Goal: Task Accomplishment & Management: Use online tool/utility

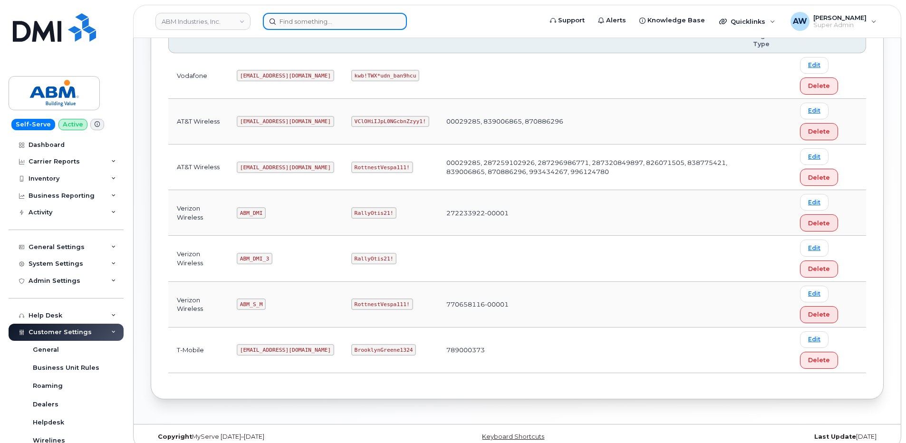
click at [306, 25] on input at bounding box center [335, 21] width 144 height 17
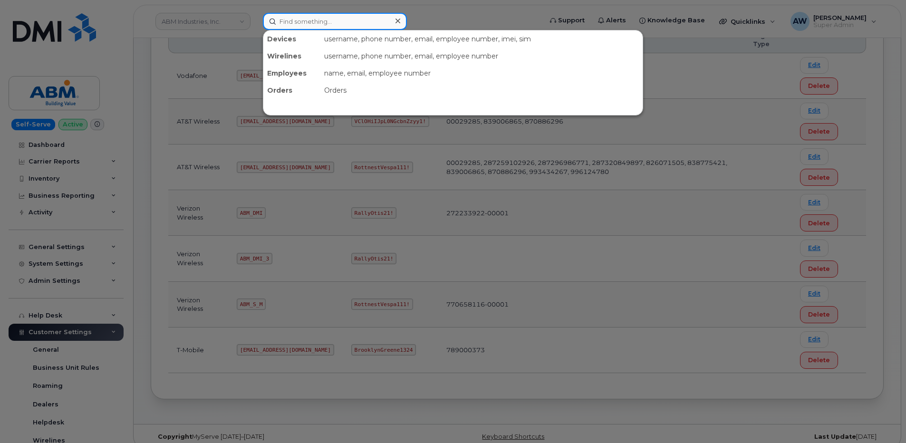
paste input "2064452223"
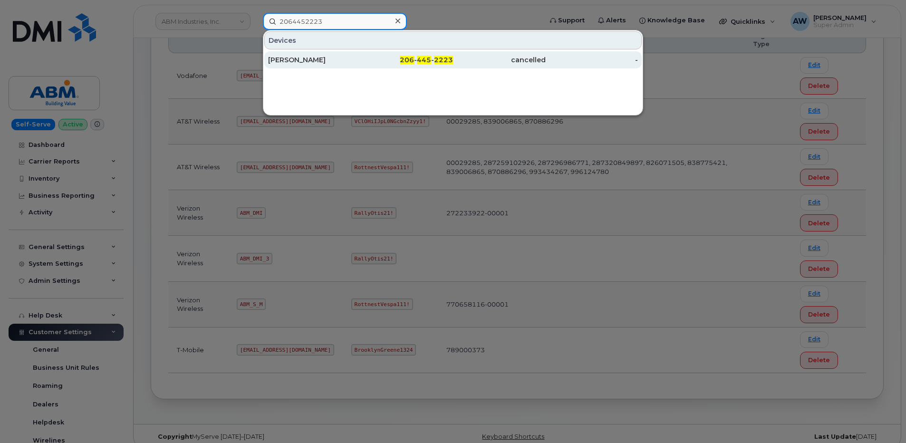
type input "2064452223"
click at [312, 61] on div "CONOR DITMORE" at bounding box center [314, 60] width 93 height 10
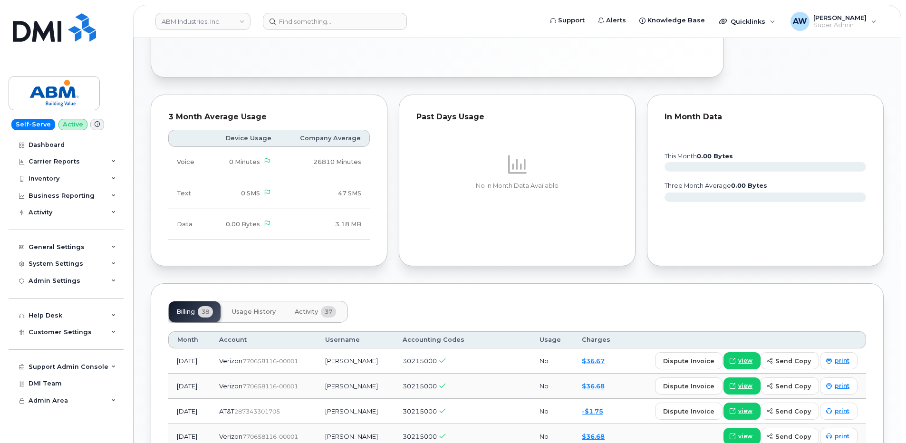
scroll to position [571, 0]
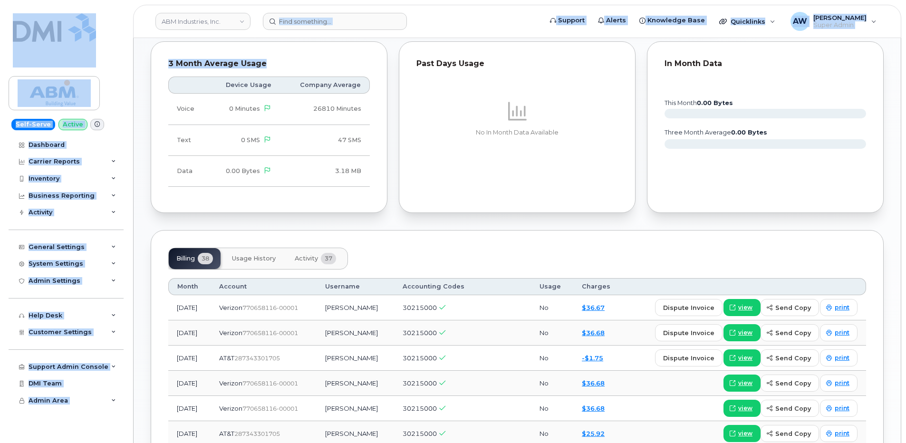
drag, startPoint x: 405, startPoint y: 194, endPoint x: 413, endPoint y: 206, distance: 15.4
click at [412, 205] on div "ABM Industries, Inc. Support Alerts Knowledge Base Quicklinks Suspend / Cancel …" at bounding box center [517, 252] width 768 height 1569
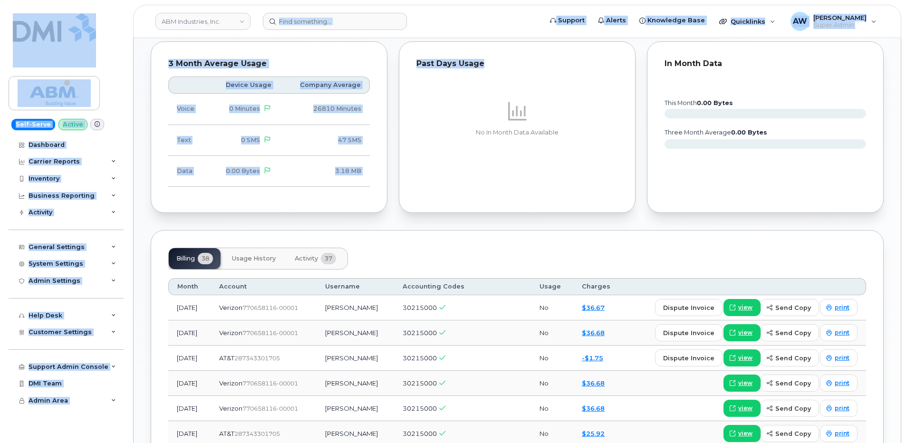
click at [317, 264] on button "Activity 37" at bounding box center [315, 258] width 57 height 21
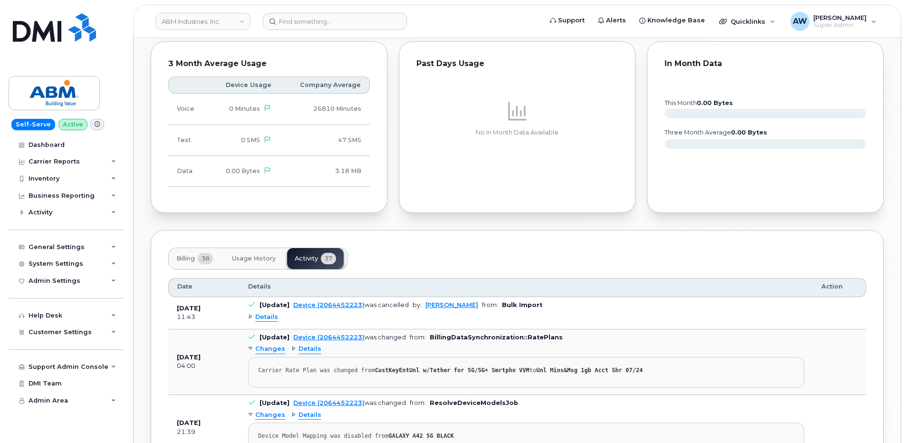
click at [272, 318] on span "Details" at bounding box center [266, 317] width 23 height 9
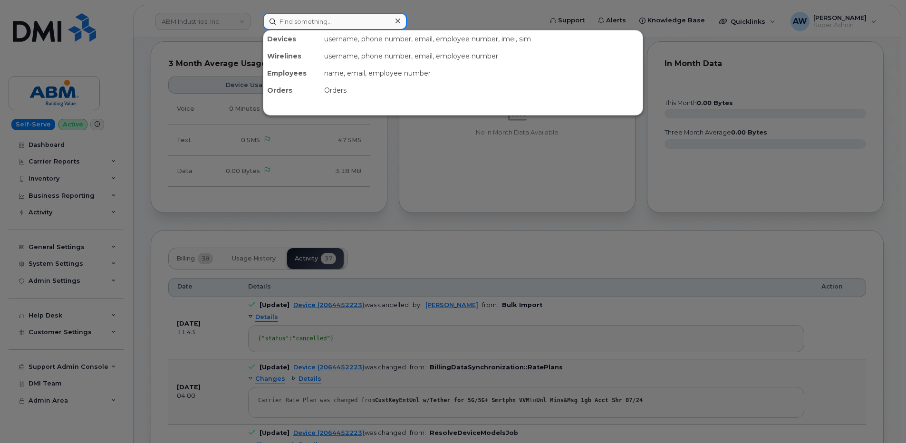
click at [303, 25] on input at bounding box center [335, 21] width 144 height 17
paste input "7034087966"
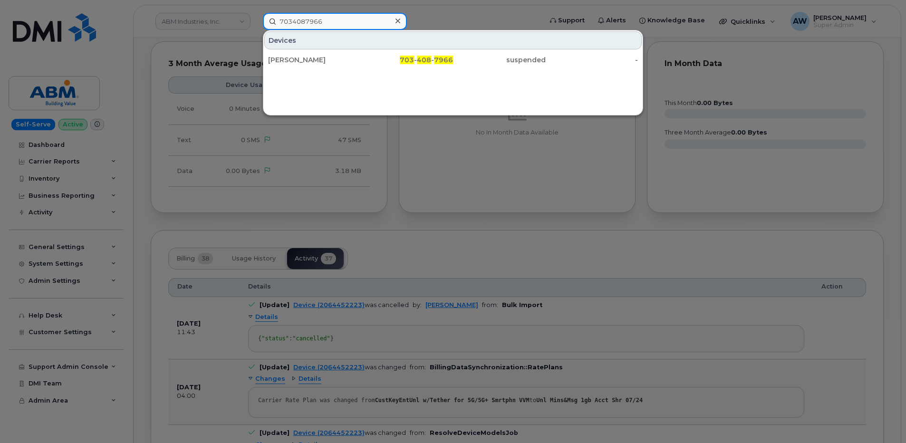
type input "7034087966"
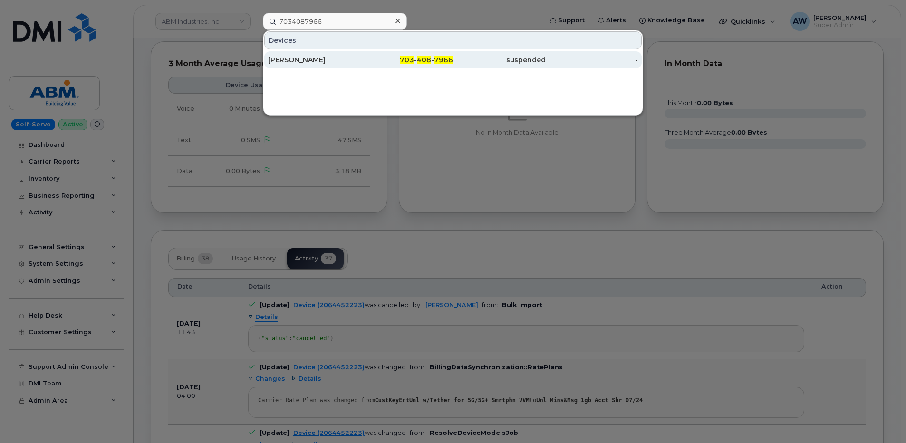
click at [322, 60] on div "YIRGALEM WELDEMARIAM" at bounding box center [314, 60] width 93 height 10
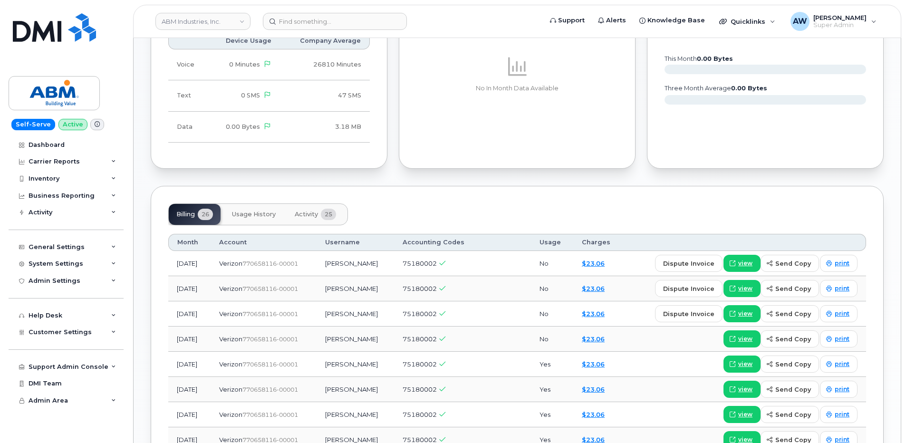
click at [320, 218] on button "Activity 25" at bounding box center [315, 214] width 57 height 21
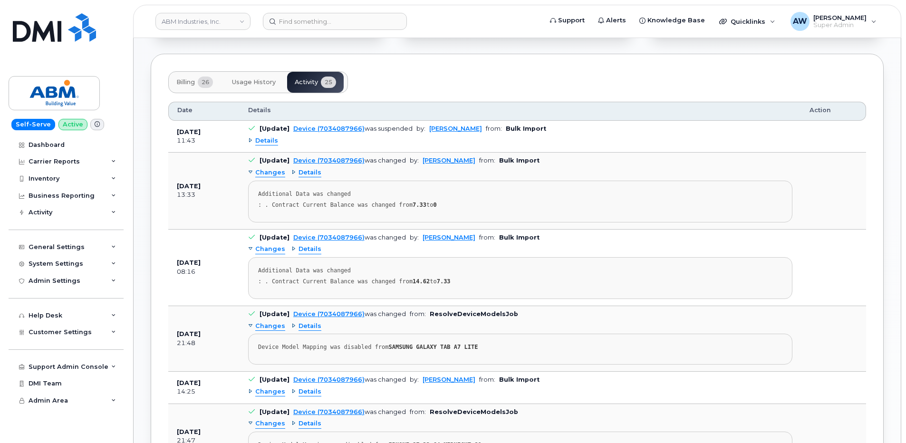
scroll to position [713, 0]
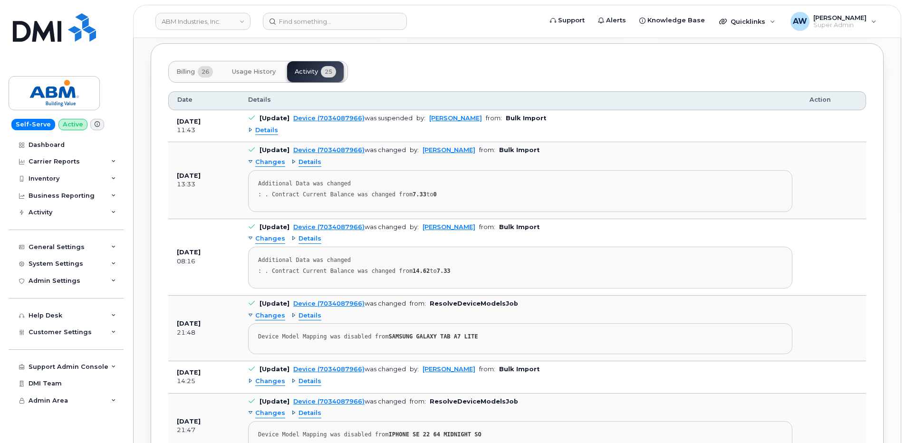
click at [266, 129] on span "Details" at bounding box center [266, 130] width 23 height 9
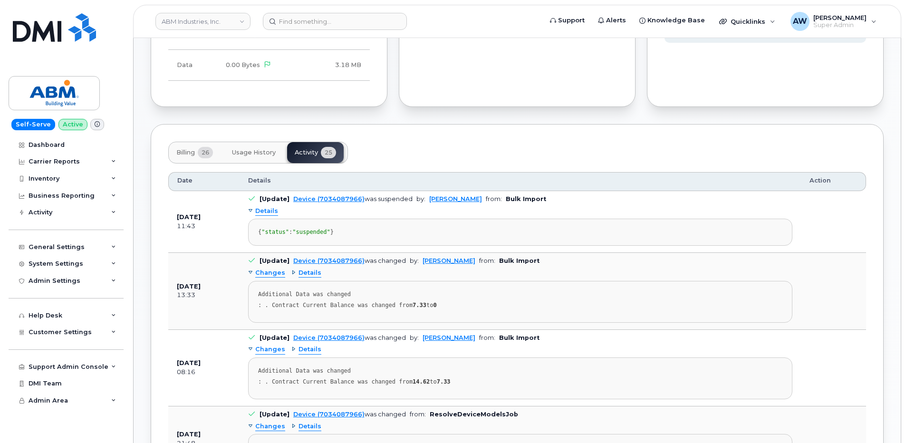
scroll to position [794, 0]
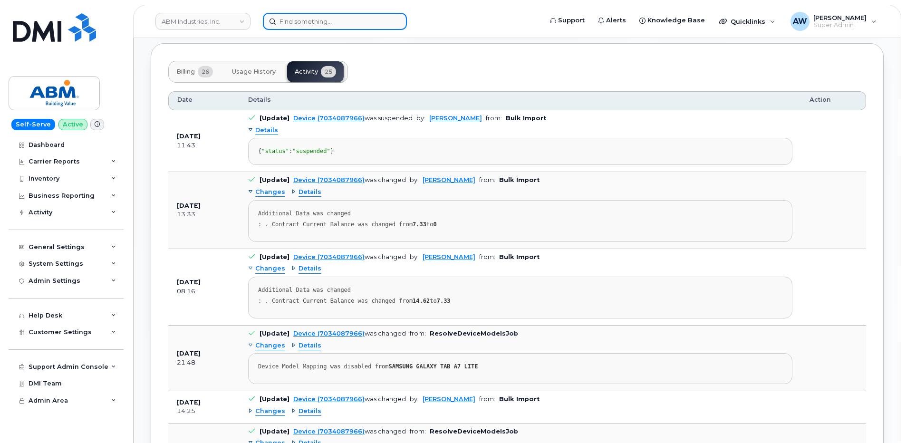
click at [326, 18] on input at bounding box center [335, 21] width 144 height 17
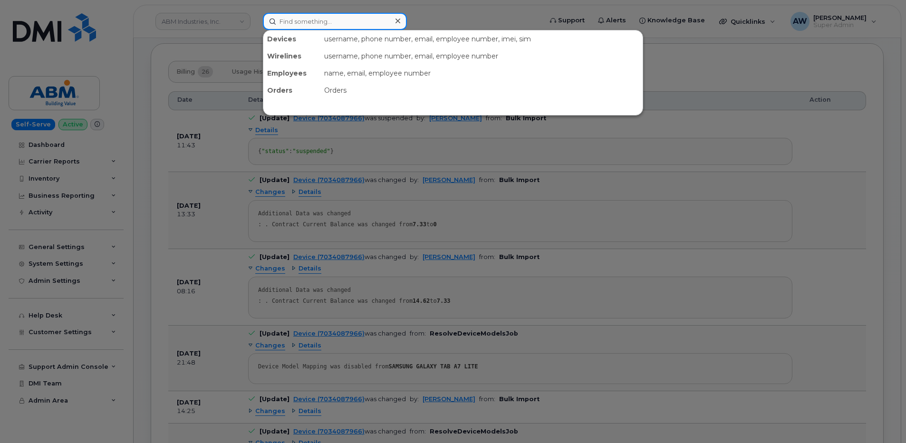
paste input "4703762155"
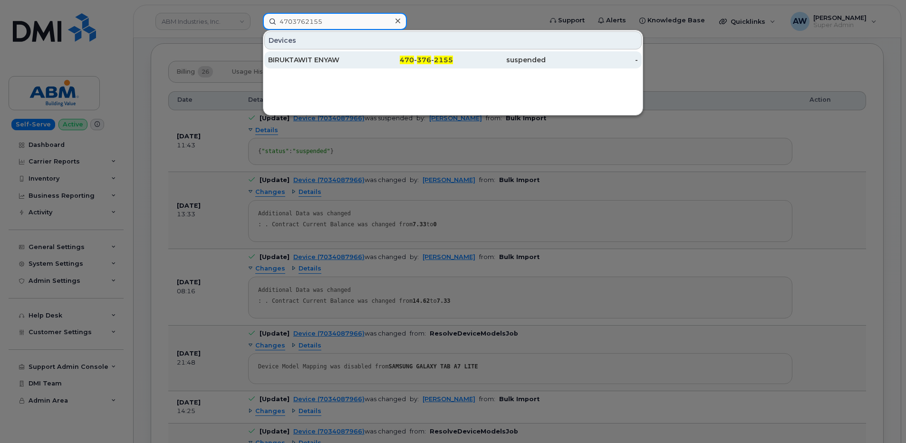
type input "4703762155"
click at [317, 61] on div "BIRUKTAWIT ENYAW" at bounding box center [314, 60] width 93 height 10
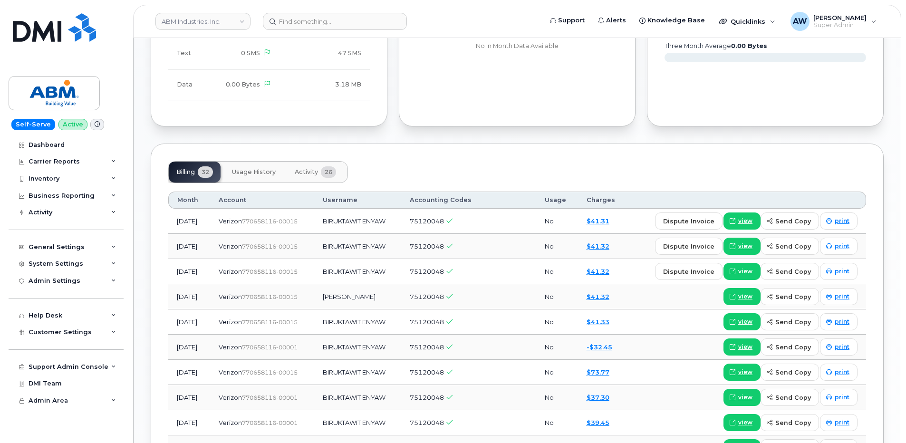
click at [314, 167] on button "Activity 26" at bounding box center [315, 172] width 57 height 21
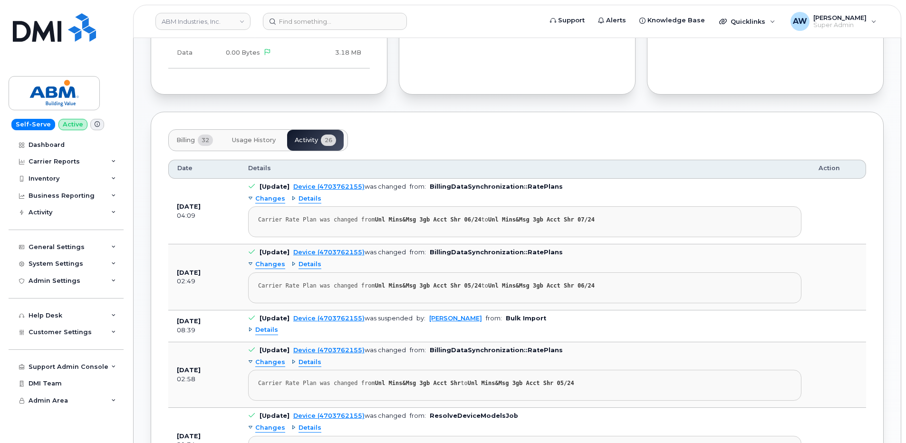
scroll to position [741, 0]
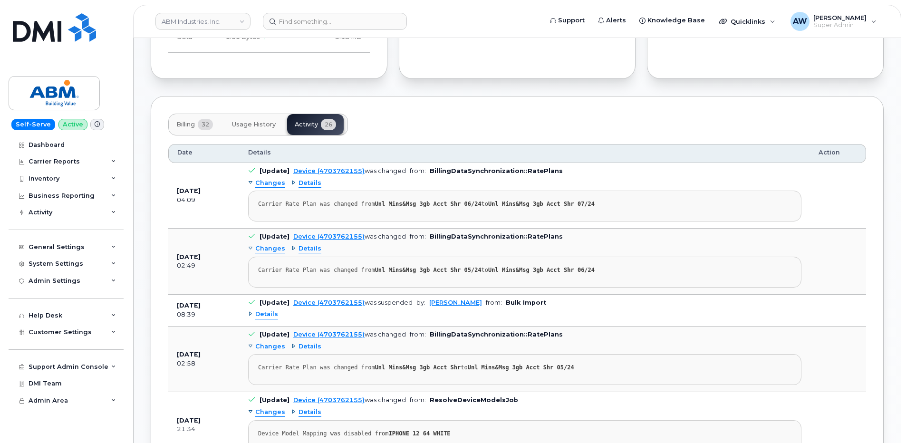
click at [259, 314] on span "Details" at bounding box center [266, 314] width 23 height 9
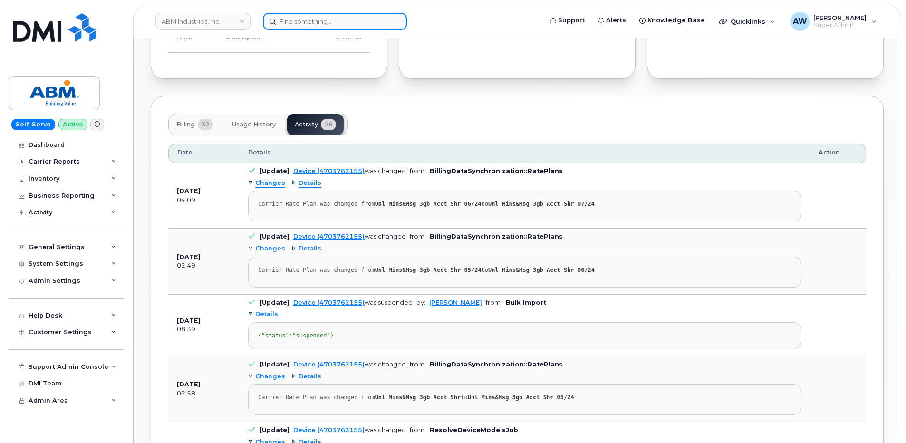
click at [309, 28] on input at bounding box center [335, 21] width 144 height 17
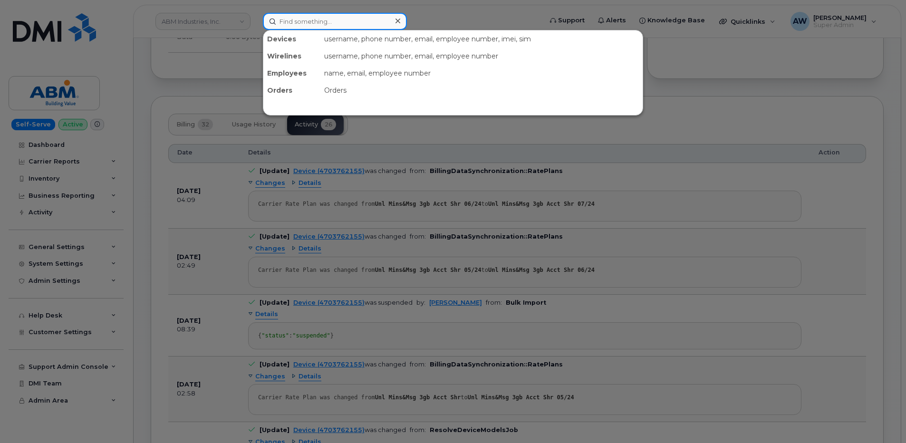
paste input "6123639470"
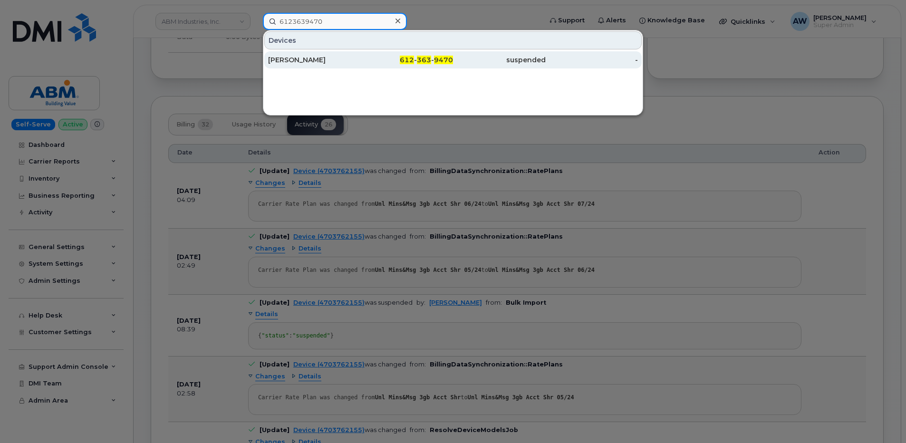
type input "6123639470"
click at [313, 56] on div "[PERSON_NAME]" at bounding box center [314, 60] width 93 height 10
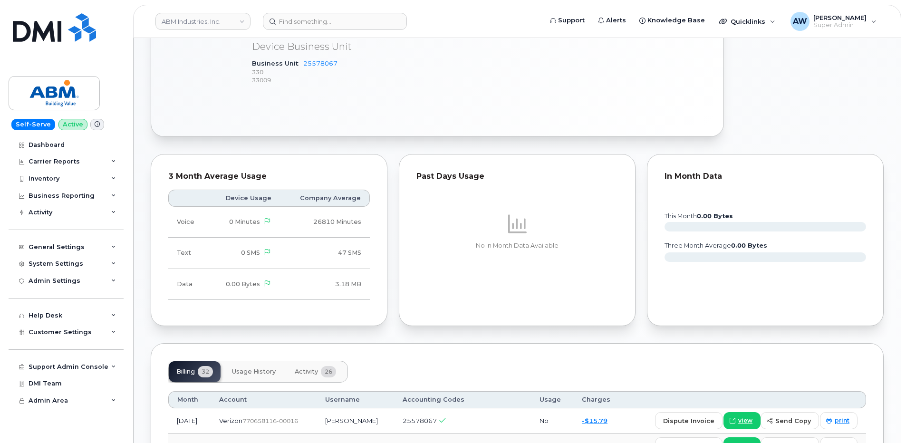
scroll to position [523, 0]
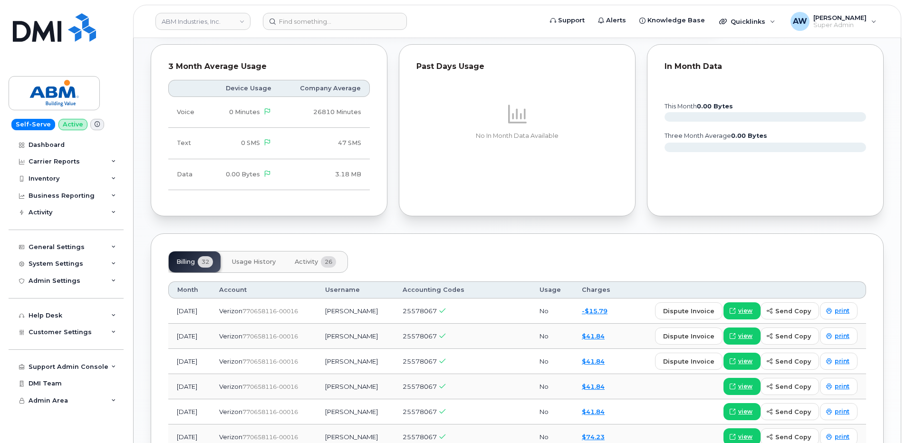
click at [343, 255] on button "Activity 26" at bounding box center [315, 262] width 57 height 21
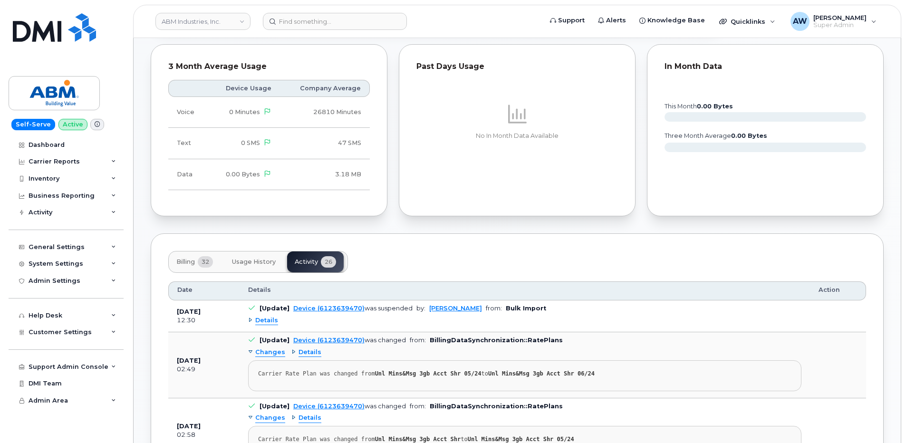
click at [273, 318] on span "Details" at bounding box center [266, 320] width 23 height 9
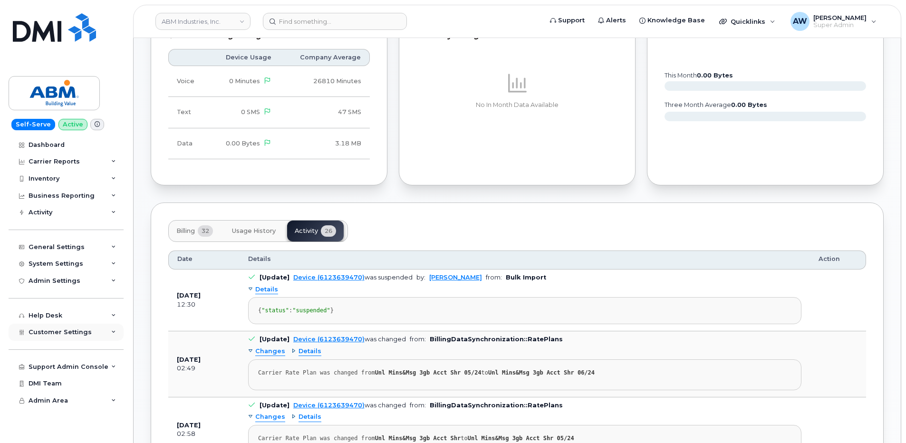
scroll to position [651, 0]
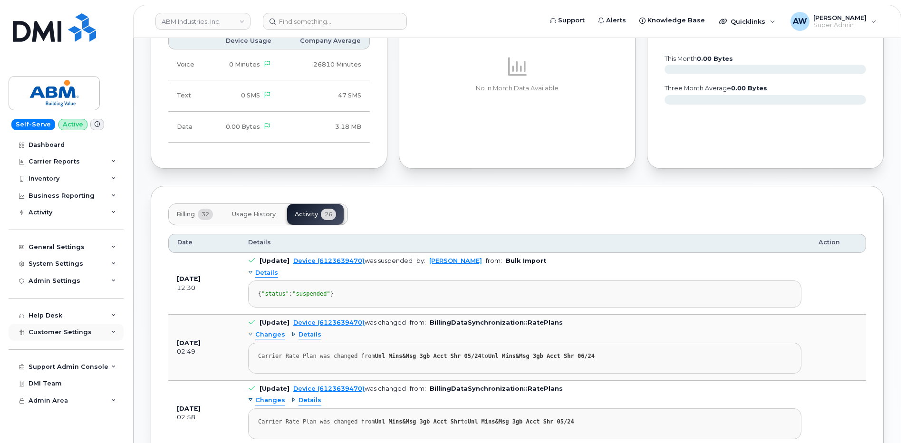
click at [93, 326] on div "Customer Settings" at bounding box center [66, 332] width 115 height 17
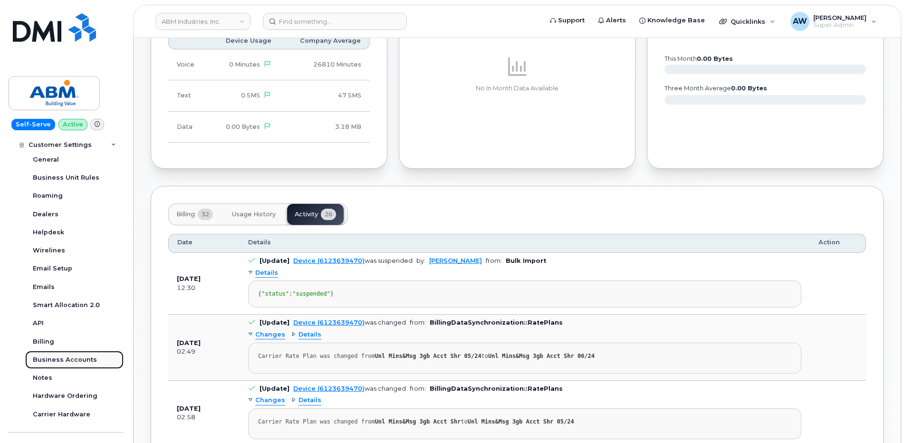
click at [88, 359] on div "Business Accounts" at bounding box center [65, 360] width 64 height 9
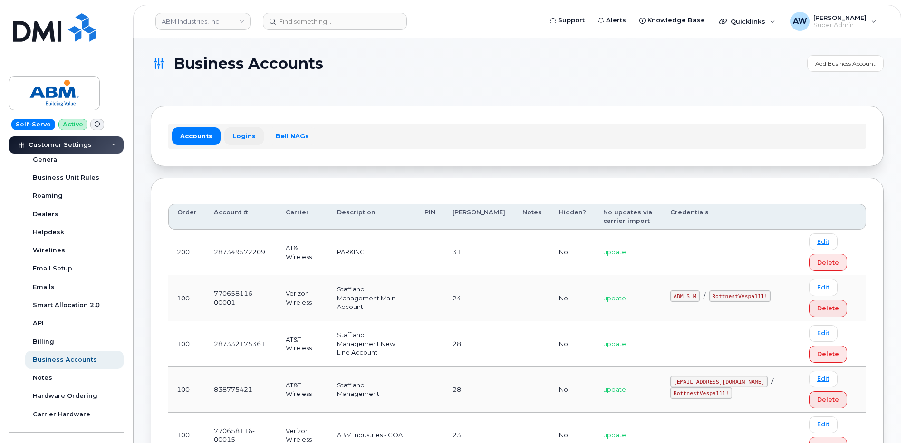
click at [250, 136] on link "Logins" at bounding box center [243, 135] width 39 height 17
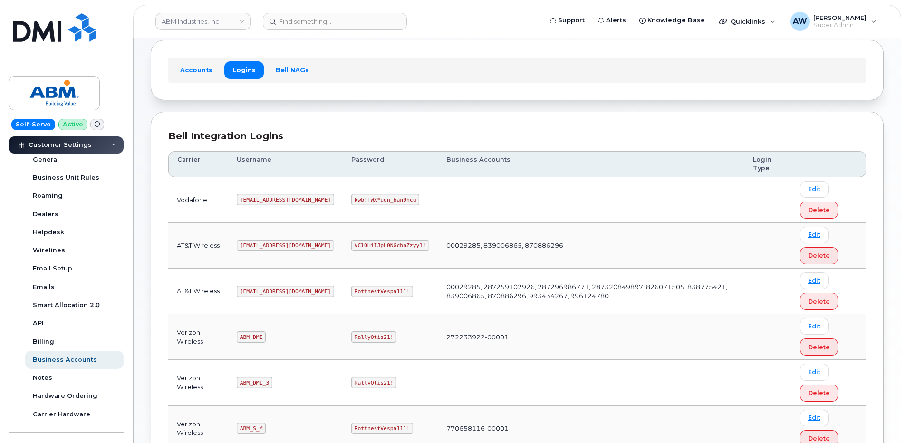
scroll to position [190, 0]
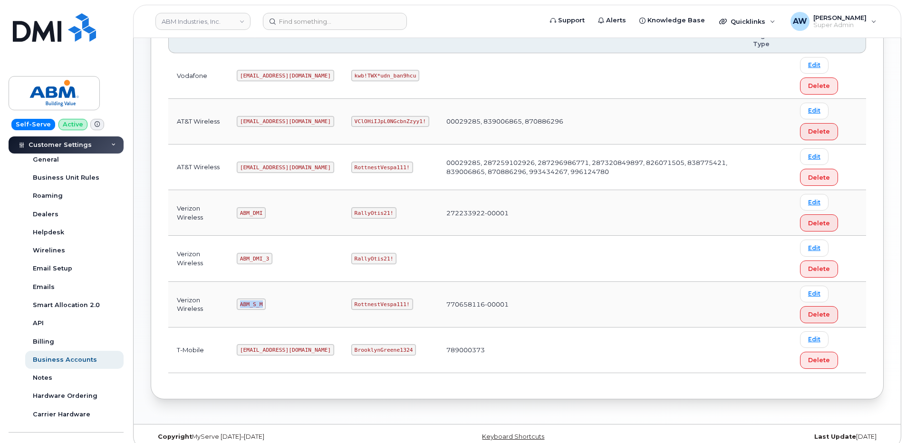
drag, startPoint x: 237, startPoint y: 304, endPoint x: 265, endPoint y: 305, distance: 27.6
click at [265, 305] on td "ABM_S_M" at bounding box center [285, 305] width 115 height 46
copy code "ABM_S_M"
drag, startPoint x: 320, startPoint y: 305, endPoint x: 370, endPoint y: 311, distance: 50.2
click at [370, 311] on td "RottnestVespa111!" at bounding box center [390, 305] width 95 height 46
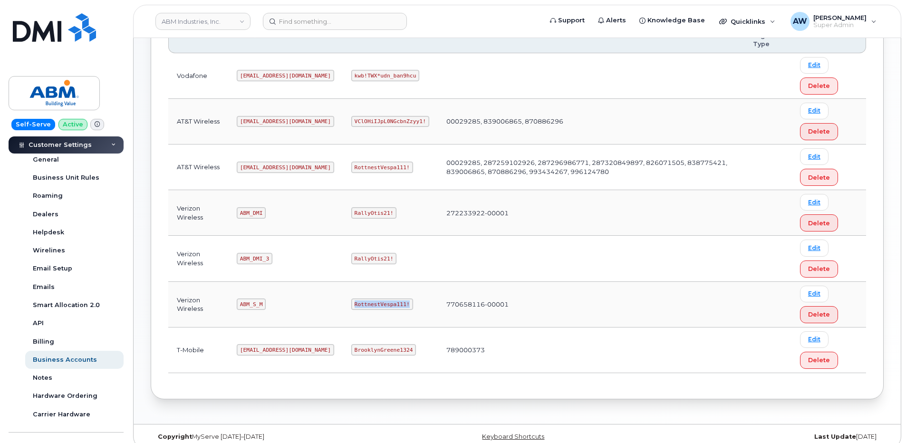
copy code "RottnestVespa111!"
